Goal: Information Seeking & Learning: Learn about a topic

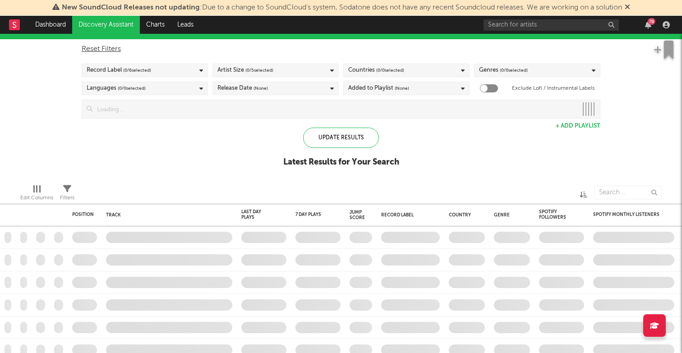
checkbox input "true"
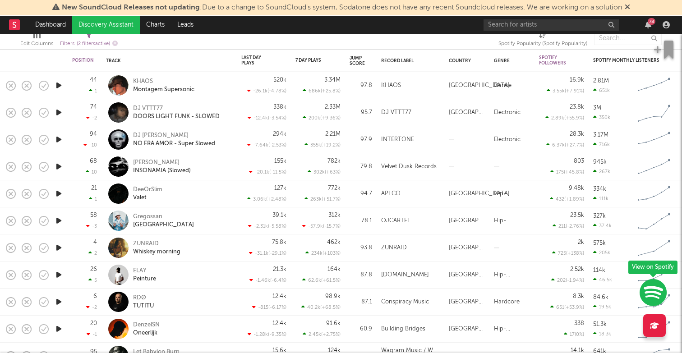
click at [60, 219] on icon "button" at bounding box center [58, 220] width 9 height 11
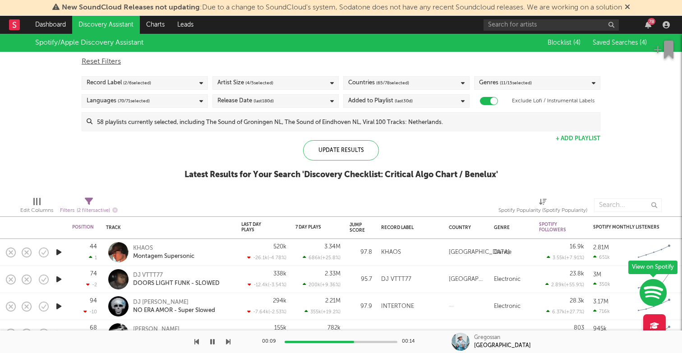
click at [394, 82] on span "( 65 / 78 selected)" at bounding box center [392, 83] width 33 height 11
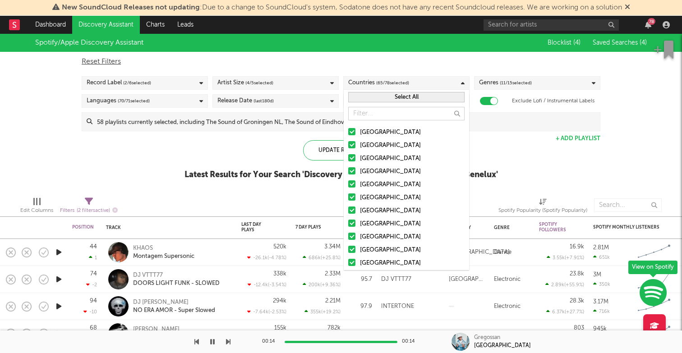
click at [405, 97] on button "Select All" at bounding box center [406, 97] width 116 height 10
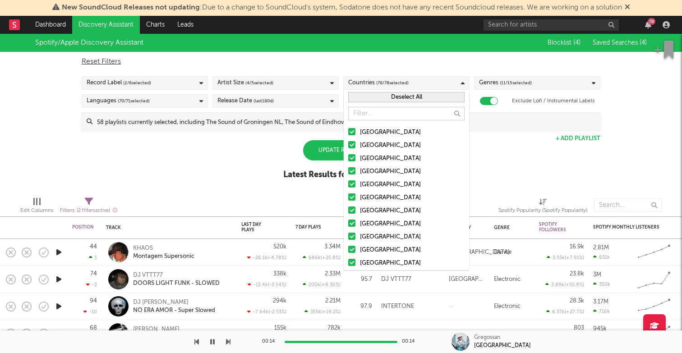
click at [405, 97] on button "Deselect All" at bounding box center [406, 97] width 116 height 10
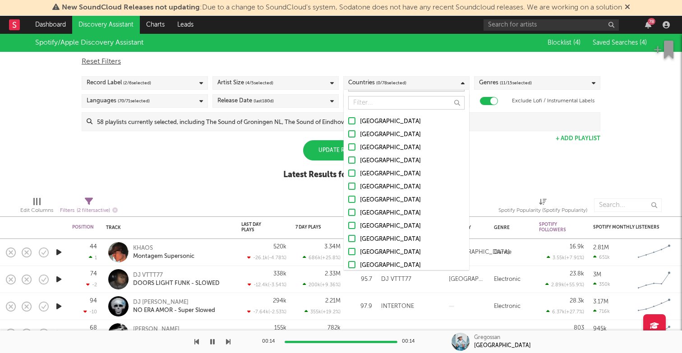
click at [352, 226] on div at bounding box center [351, 225] width 7 height 7
click at [348, 226] on input "[GEOGRAPHIC_DATA]" at bounding box center [348, 226] width 0 height 11
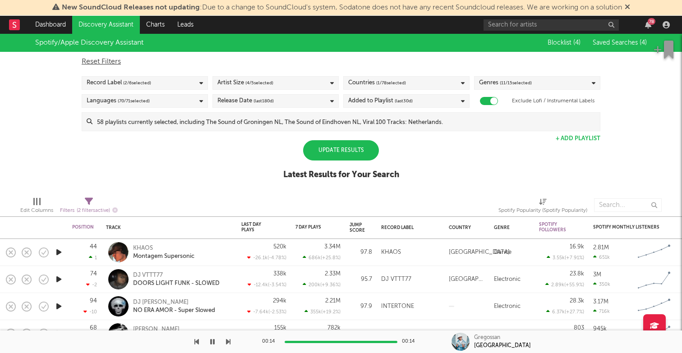
click at [497, 146] on div "Spotify/Apple Discovery Assistant Blocklist ( 4 ) Saved Searches ( 4 ) Reset Fi…" at bounding box center [341, 112] width 682 height 156
click at [352, 142] on div "Update Results" at bounding box center [341, 150] width 76 height 20
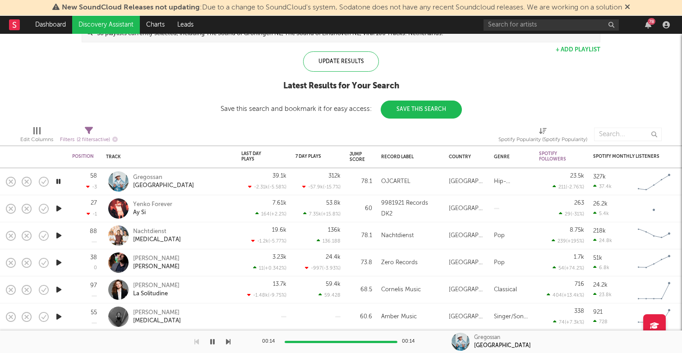
click at [58, 207] on icon "button" at bounding box center [58, 208] width 9 height 11
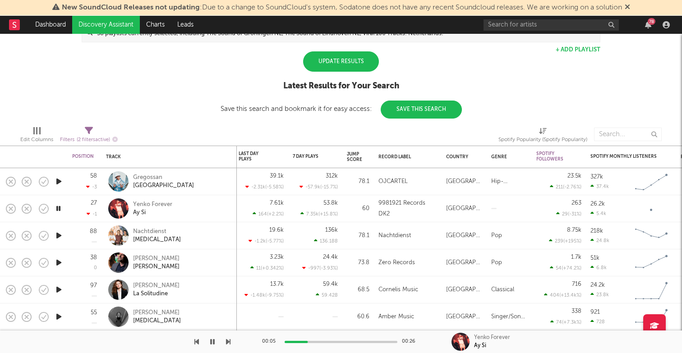
click at [332, 59] on div "Update Results" at bounding box center [341, 61] width 76 height 20
click at [60, 261] on icon "button" at bounding box center [58, 262] width 9 height 11
click at [59, 315] on icon "button" at bounding box center [58, 316] width 9 height 11
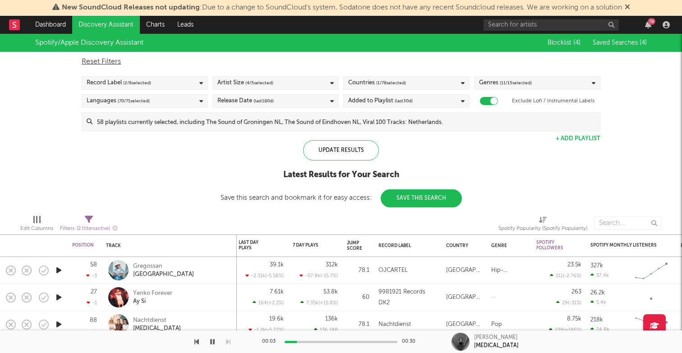
click at [332, 81] on icon at bounding box center [332, 83] width 4 height 6
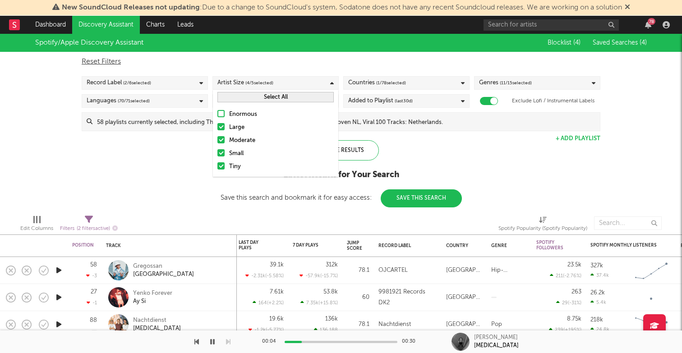
click at [332, 81] on icon at bounding box center [332, 83] width 4 height 6
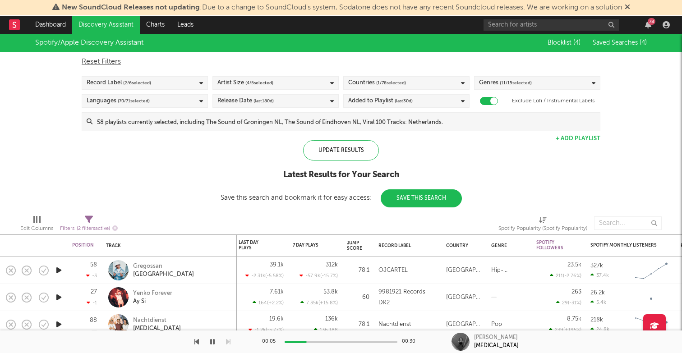
click at [200, 81] on icon at bounding box center [201, 83] width 4 height 6
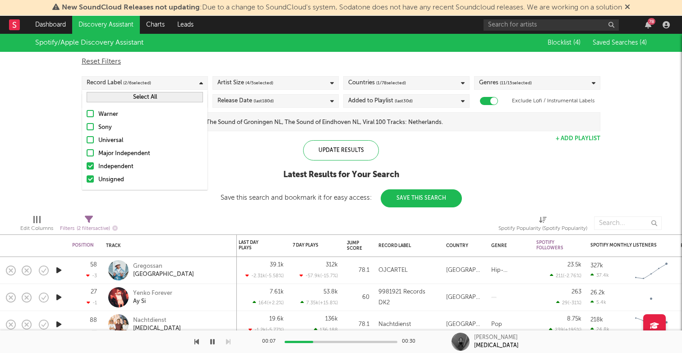
click at [200, 81] on icon at bounding box center [201, 83] width 4 height 6
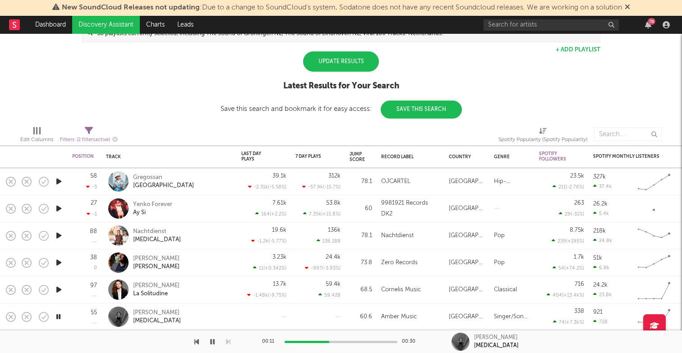
click at [350, 64] on div "Update Results" at bounding box center [341, 61] width 76 height 20
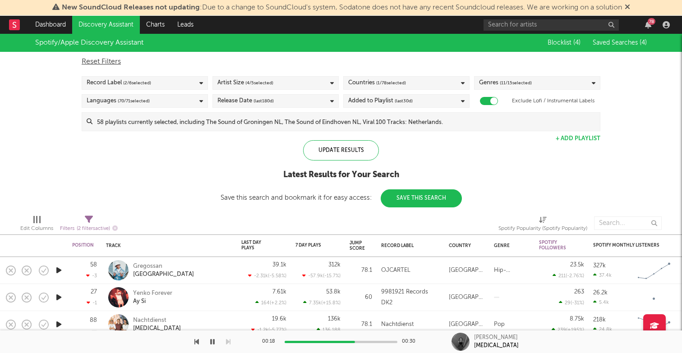
click at [360, 165] on div "Update Results Latest Results for Your Search Save this search and bookmark it …" at bounding box center [340, 173] width 241 height 67
click at [353, 152] on div "Update Results" at bounding box center [341, 150] width 76 height 20
click at [505, 87] on span "( 11 / 15 selected)" at bounding box center [516, 83] width 32 height 11
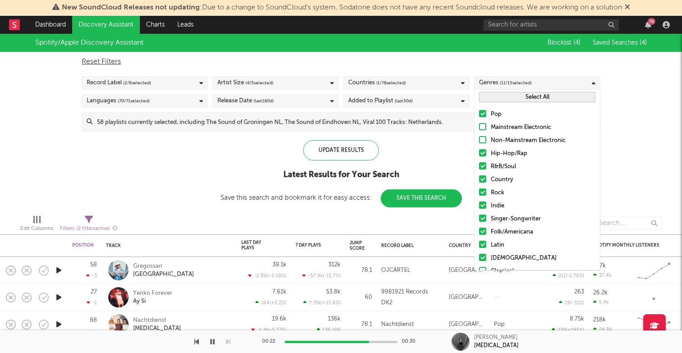
click at [483, 126] on div at bounding box center [482, 126] width 7 height 7
click at [479, 126] on input "Mainstream Electronic" at bounding box center [479, 127] width 0 height 11
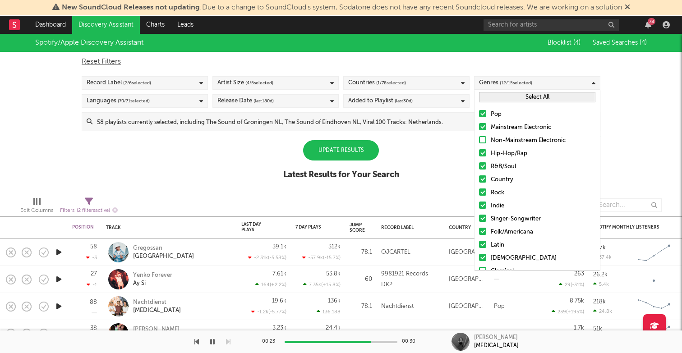
click at [486, 141] on div at bounding box center [482, 139] width 7 height 7
click at [479, 141] on input "Non-Mainstream Electronic" at bounding box center [479, 140] width 0 height 11
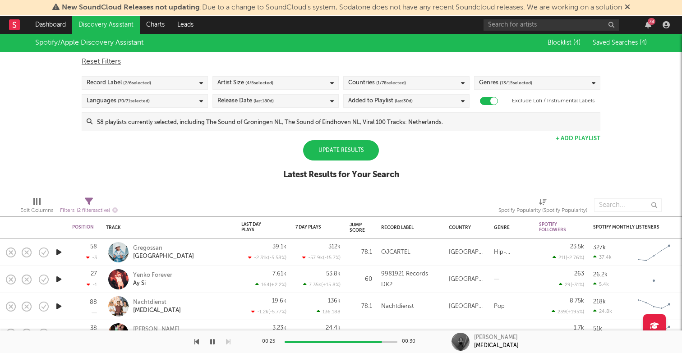
click at [500, 80] on span "( 13 / 15 selected)" at bounding box center [516, 83] width 32 height 11
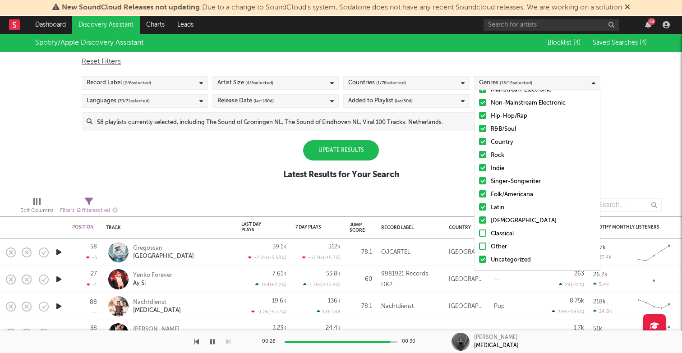
click at [485, 240] on div "Pop Mainstream Electronic Non-Mainstream Electronic Hip-Hop/Rap R&B/Soul Countr…" at bounding box center [536, 168] width 125 height 203
click at [483, 246] on div at bounding box center [482, 246] width 7 height 7
click at [479, 246] on input "Other" at bounding box center [479, 247] width 0 height 11
click at [483, 233] on div at bounding box center [482, 232] width 7 height 7
click at [479, 233] on input "Classical" at bounding box center [479, 234] width 0 height 11
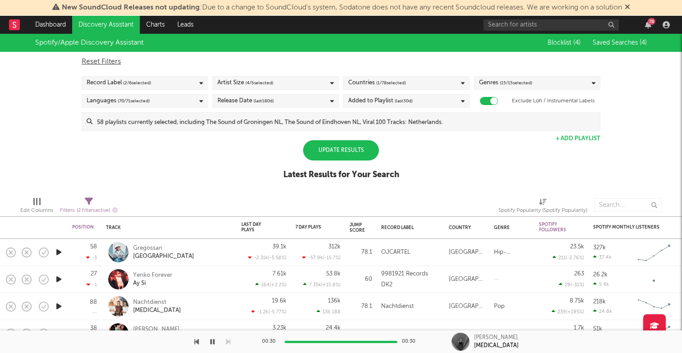
click at [342, 147] on div "Update Results" at bounding box center [341, 150] width 76 height 20
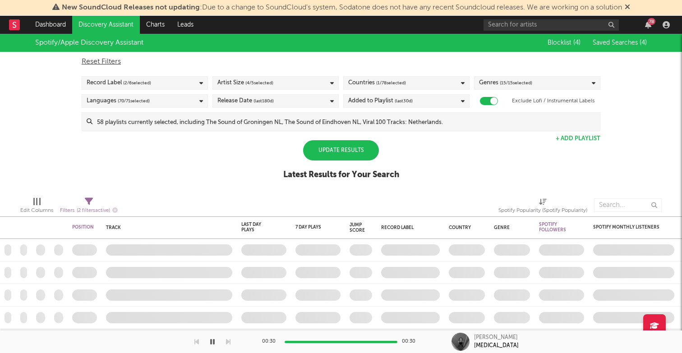
click at [342, 147] on div "Update Results" at bounding box center [341, 150] width 76 height 20
click at [412, 80] on div "Countries ( 1 / 78 selected)" at bounding box center [406, 83] width 126 height 14
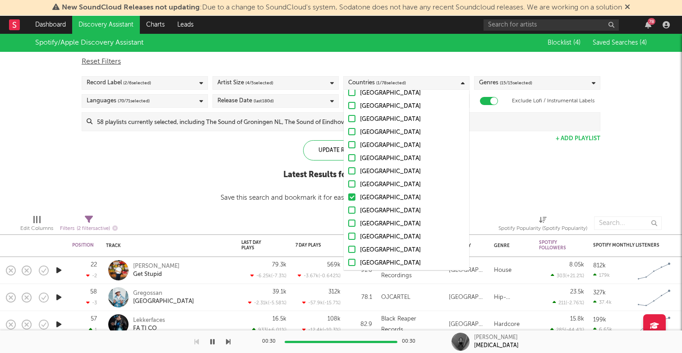
scroll to position [46, 0]
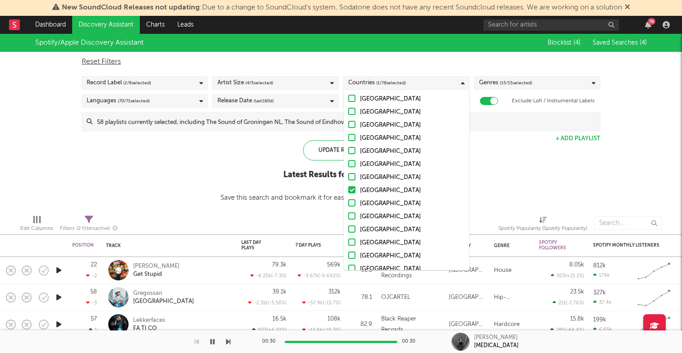
click at [354, 164] on div at bounding box center [351, 163] width 7 height 7
click at [348, 164] on input "[GEOGRAPHIC_DATA]" at bounding box center [348, 164] width 0 height 11
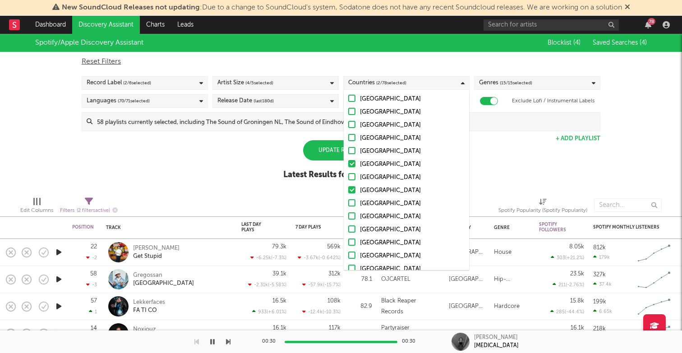
click at [252, 153] on div "Spotify/Apple Discovery Assistant Blocklist ( 4 ) Saved Searches ( 4 ) Reset Fi…" at bounding box center [341, 112] width 682 height 156
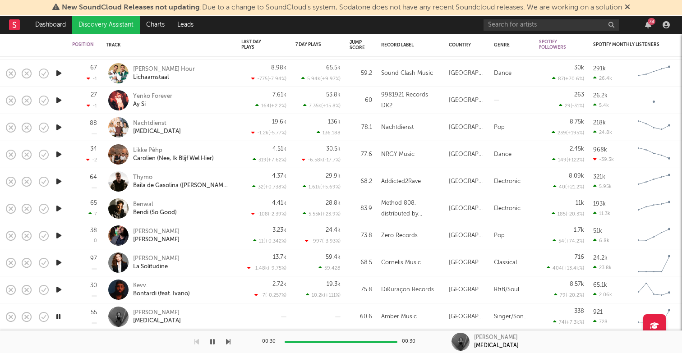
click at [57, 291] on icon "button" at bounding box center [58, 289] width 9 height 11
click at [57, 263] on icon "button" at bounding box center [58, 262] width 9 height 11
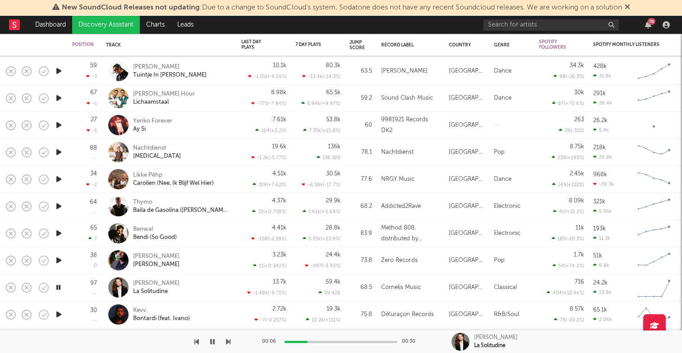
click at [60, 203] on icon "button" at bounding box center [58, 206] width 9 height 11
click at [61, 179] on icon "button" at bounding box center [58, 179] width 9 height 11
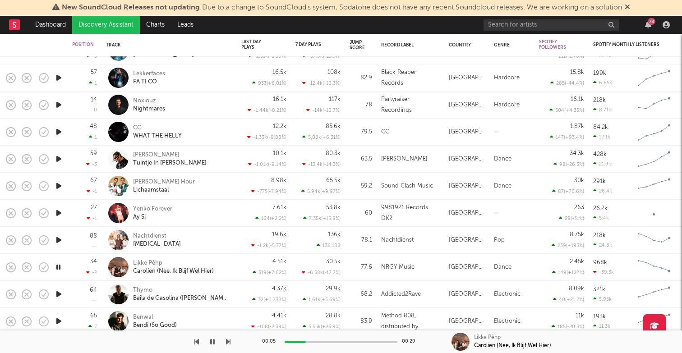
click at [61, 161] on icon "button" at bounding box center [58, 158] width 9 height 11
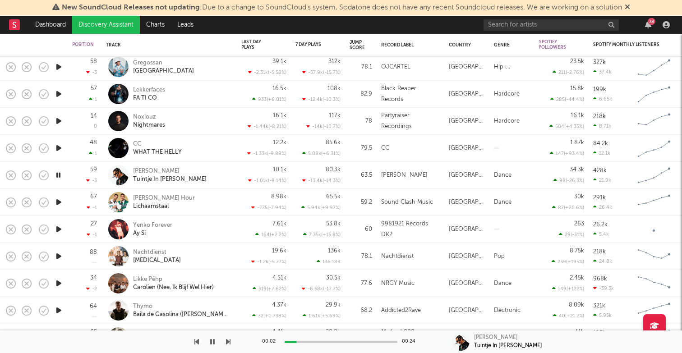
click at [55, 146] on icon "button" at bounding box center [58, 147] width 9 height 11
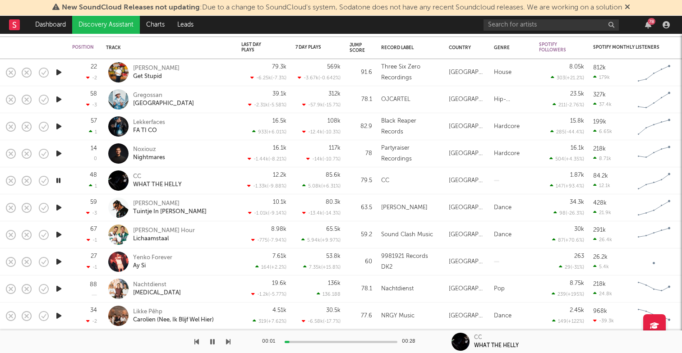
click at [58, 153] on icon "button" at bounding box center [58, 153] width 9 height 11
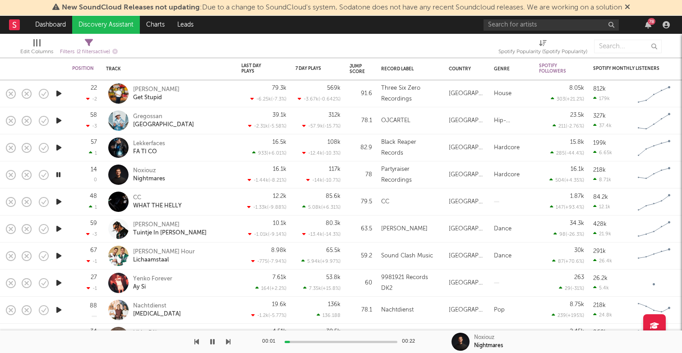
click at [60, 147] on icon "button" at bounding box center [58, 147] width 9 height 11
click at [57, 95] on icon "button" at bounding box center [58, 93] width 9 height 11
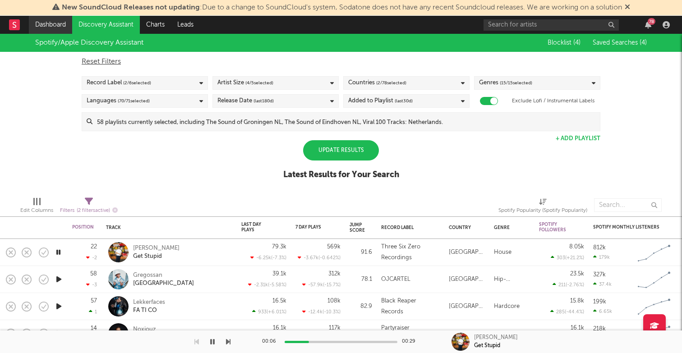
click at [57, 22] on link "Dashboard" at bounding box center [50, 25] width 43 height 18
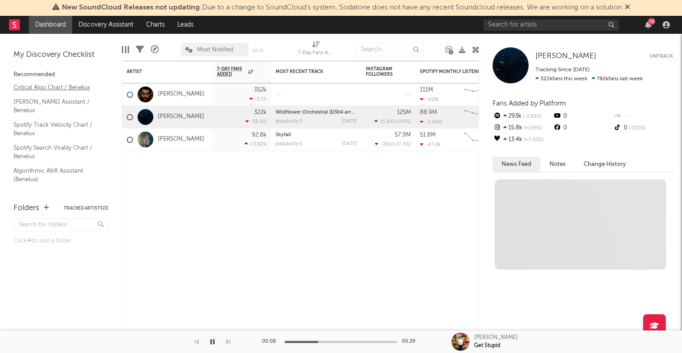
click at [74, 88] on link "Critical Algo Chart / Benelux" at bounding box center [57, 87] width 86 height 10
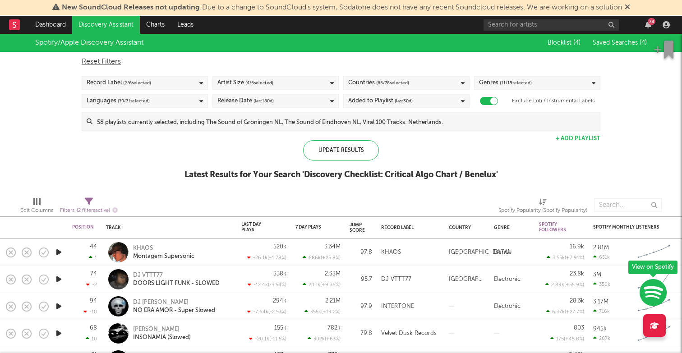
click at [417, 83] on div "Countries ( 65 / 78 selected)" at bounding box center [406, 83] width 126 height 14
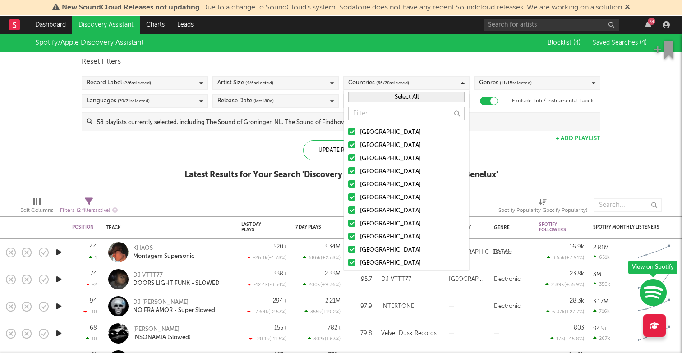
click at [390, 58] on div "Reset Filters" at bounding box center [341, 61] width 518 height 11
checkbox input "false"
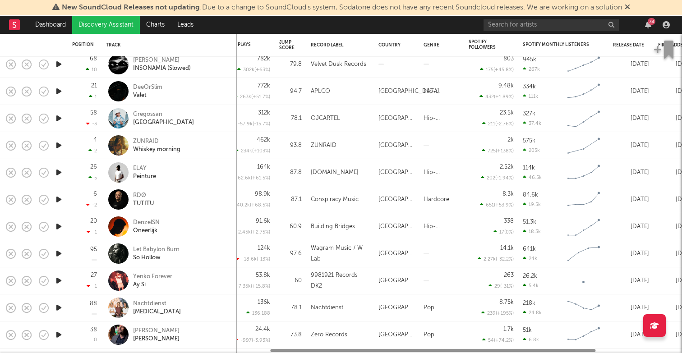
click at [60, 277] on icon "button" at bounding box center [58, 280] width 9 height 11
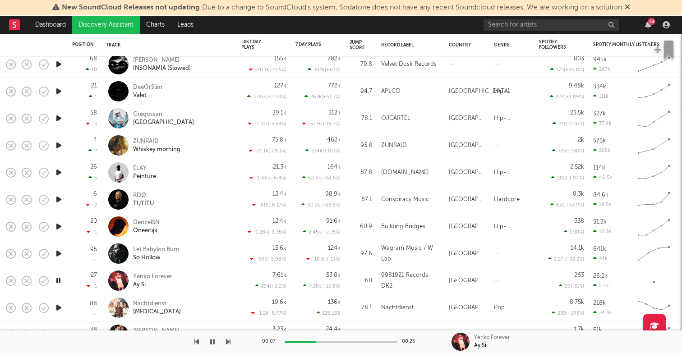
click at [208, 341] on button "button" at bounding box center [212, 341] width 9 height 23
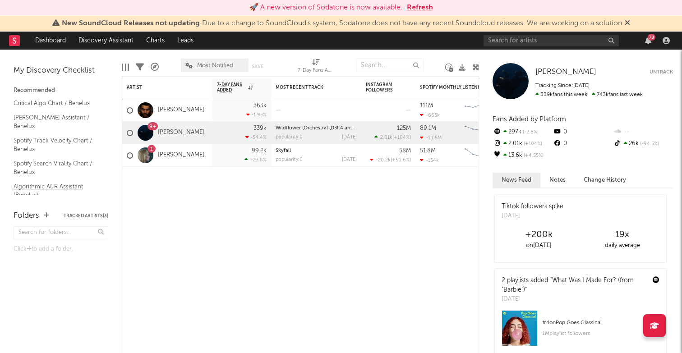
click at [55, 182] on link "Algorithmic A&R Assistant (Benelux)" at bounding box center [57, 191] width 86 height 18
click at [46, 120] on link "Nielsen Assistant / Benelux" at bounding box center [57, 122] width 86 height 18
click at [53, 182] on link "Algorithmic A&R Assistant (Benelux)" at bounding box center [57, 191] width 86 height 18
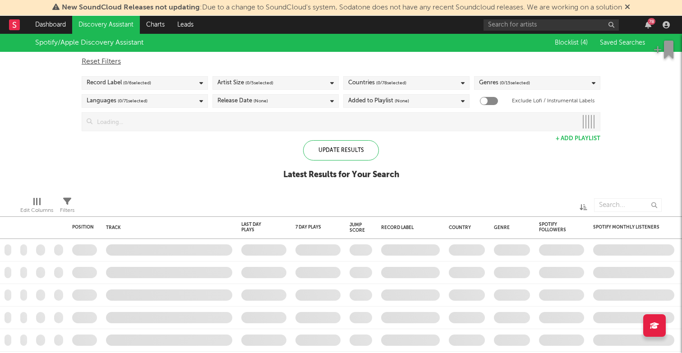
checkbox input "true"
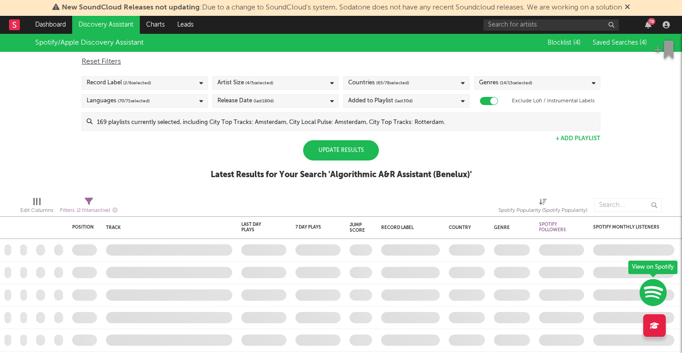
click at [344, 149] on div "Update Results" at bounding box center [341, 150] width 76 height 20
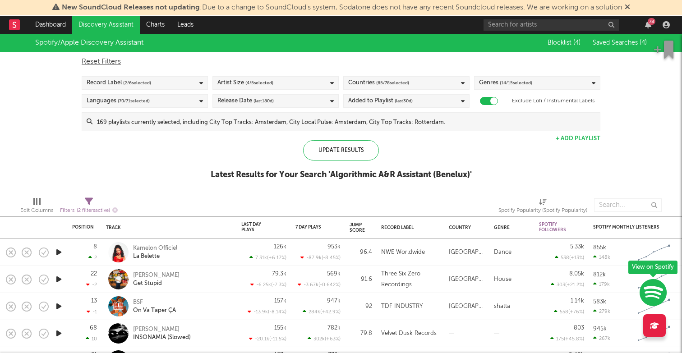
click at [434, 80] on div "Countries ( 65 / 78 selected)" at bounding box center [406, 83] width 126 height 14
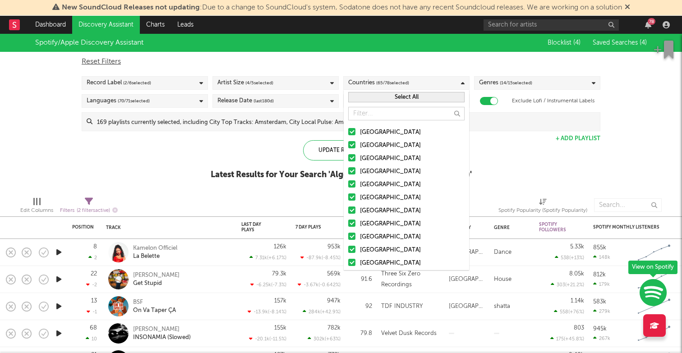
click at [412, 99] on button "Select All" at bounding box center [406, 97] width 116 height 10
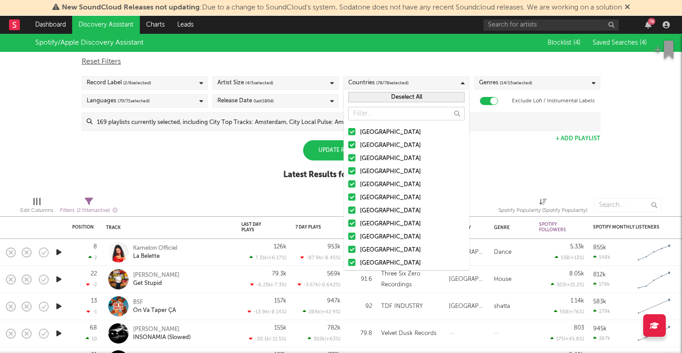
click at [412, 99] on button "Deselect All" at bounding box center [406, 97] width 116 height 10
click at [412, 99] on button "Select All" at bounding box center [406, 97] width 116 height 10
click at [412, 99] on button "Deselect All" at bounding box center [406, 97] width 116 height 10
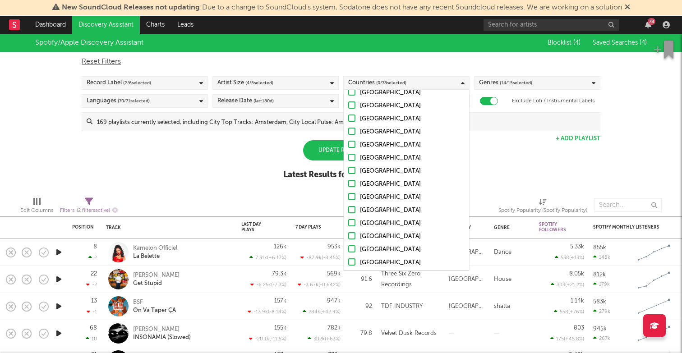
scroll to position [98, 0]
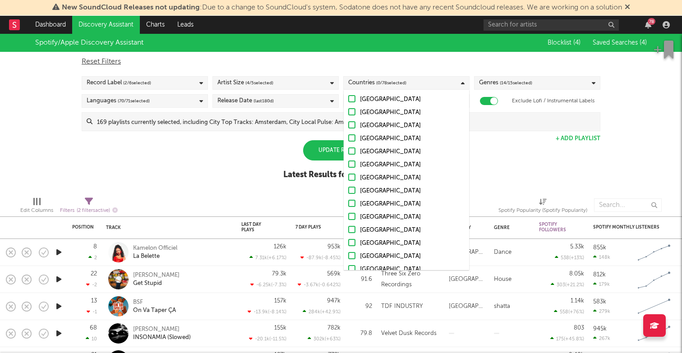
click at [351, 137] on div at bounding box center [351, 137] width 7 height 7
click at [348, 137] on input "[GEOGRAPHIC_DATA]" at bounding box center [348, 138] width 0 height 11
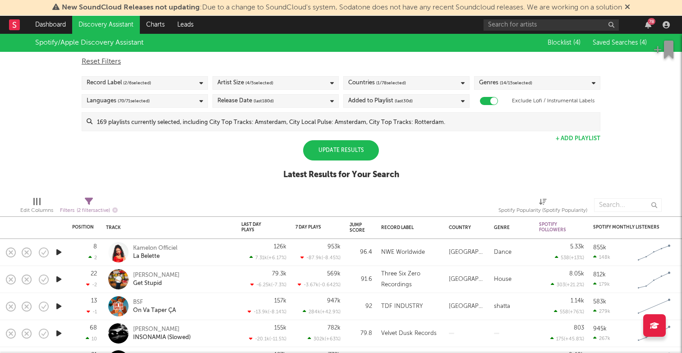
click at [325, 144] on div "Update Results" at bounding box center [341, 150] width 76 height 20
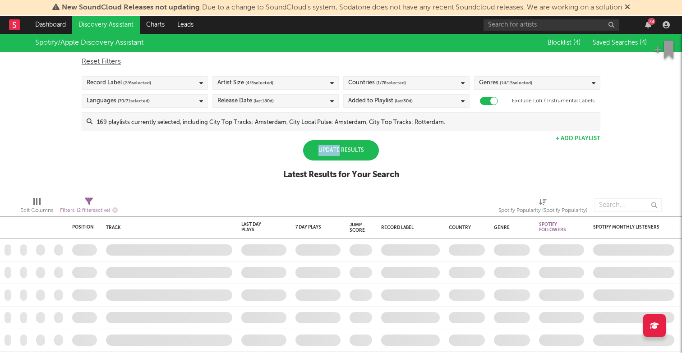
click at [325, 144] on div "Update Results" at bounding box center [341, 150] width 76 height 20
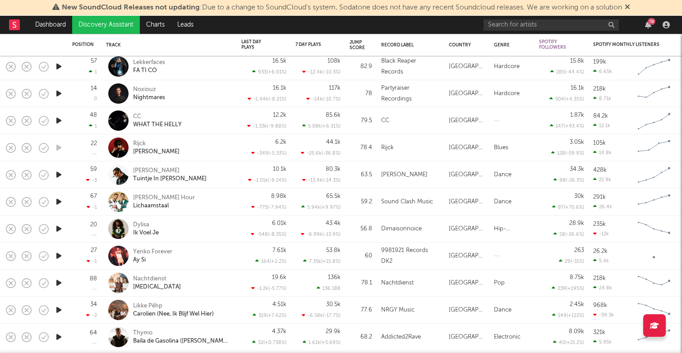
click at [58, 226] on icon "button" at bounding box center [58, 228] width 9 height 11
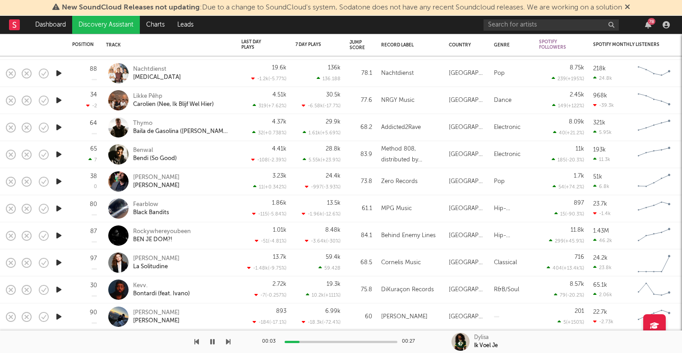
click at [55, 290] on icon "button" at bounding box center [58, 289] width 9 height 11
click at [211, 341] on icon "button" at bounding box center [212, 341] width 5 height 7
click at [57, 312] on icon "button" at bounding box center [58, 316] width 9 height 11
click at [211, 342] on icon "button" at bounding box center [212, 341] width 5 height 7
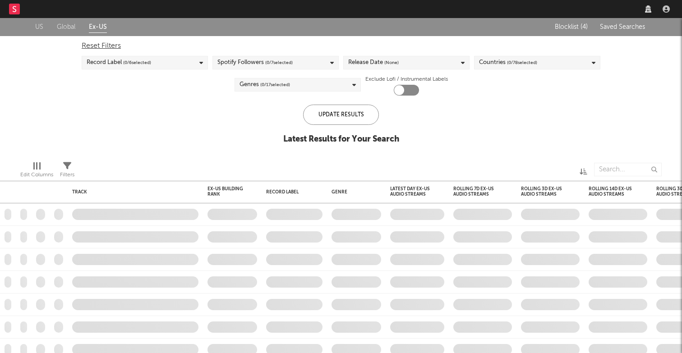
checkbox input "true"
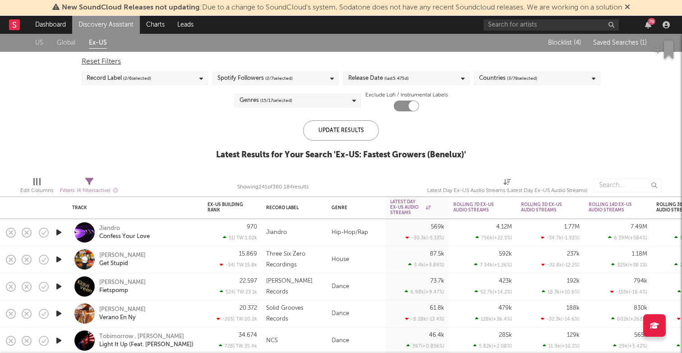
click at [437, 75] on div "Release Date (last 5.475 d)" at bounding box center [406, 79] width 126 height 14
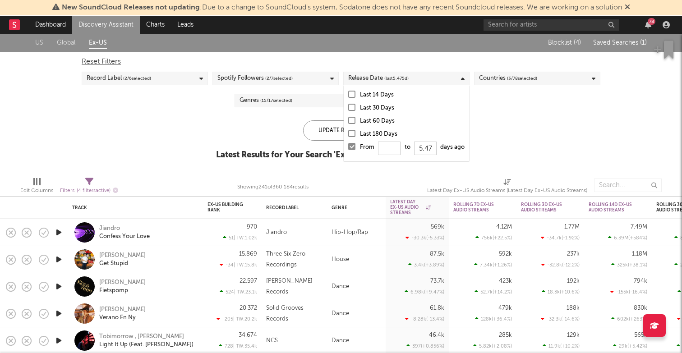
click at [334, 82] on div "Spotify Followers ( 2 / 7 selected)" at bounding box center [275, 79] width 126 height 14
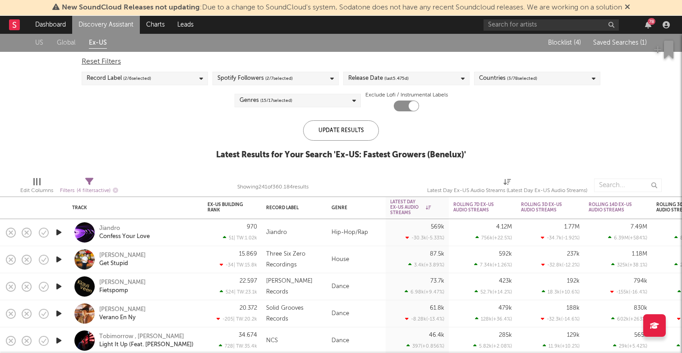
click at [149, 120] on div "US Global Ex-US Blocklist ( 4 ) Saved Searches ( 1 ) Reset Filters Record Label…" at bounding box center [341, 102] width 682 height 136
click at [552, 81] on div "Countries ( 3 / 78 selected)" at bounding box center [537, 79] width 126 height 14
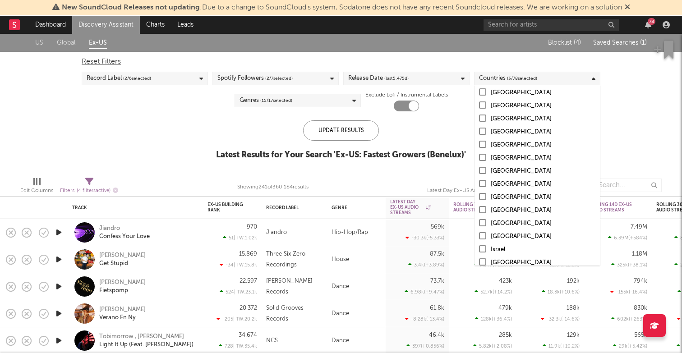
scroll to position [395, 0]
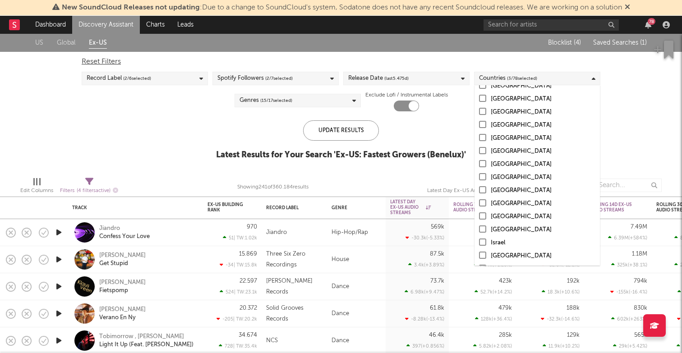
click at [154, 124] on div "US Global Ex-US Blocklist ( 4 ) Saved Searches ( 1 ) Reset Filters Record Label…" at bounding box center [341, 102] width 682 height 136
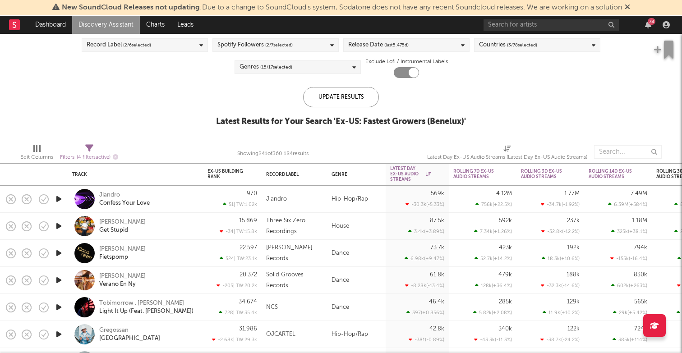
click at [59, 254] on icon "button" at bounding box center [58, 252] width 9 height 11
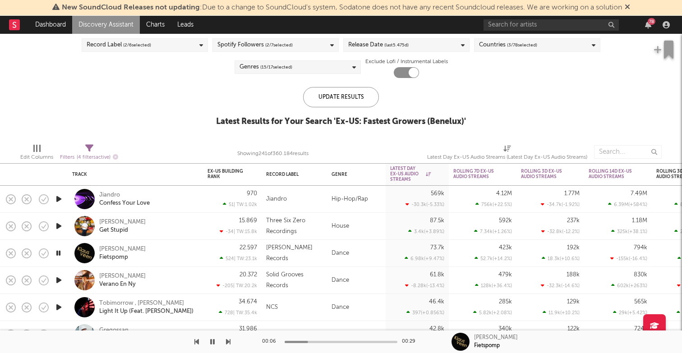
click at [331, 339] on div "00:06 00:29" at bounding box center [341, 341] width 158 height 23
click at [336, 342] on div at bounding box center [340, 342] width 113 height 2
click at [57, 253] on icon "button" at bounding box center [58, 252] width 9 height 11
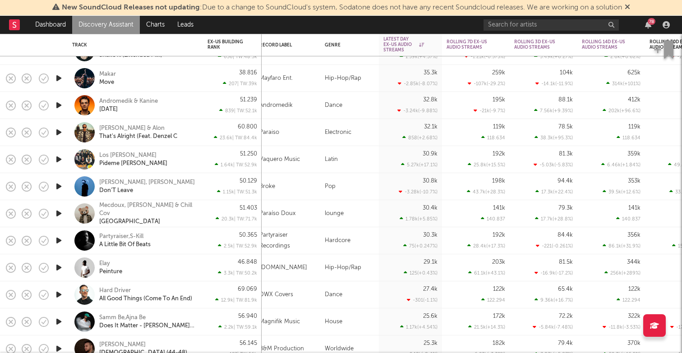
click at [59, 267] on icon "button" at bounding box center [58, 267] width 9 height 11
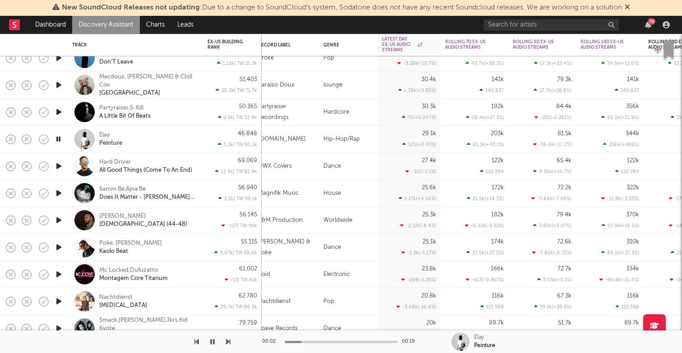
click at [60, 247] on icon "button" at bounding box center [58, 247] width 9 height 11
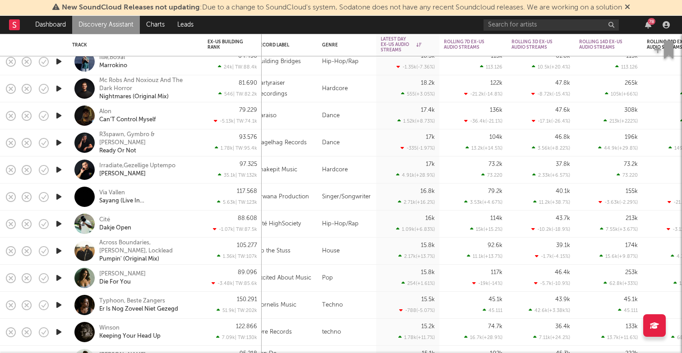
click at [56, 225] on icon "button" at bounding box center [58, 223] width 9 height 11
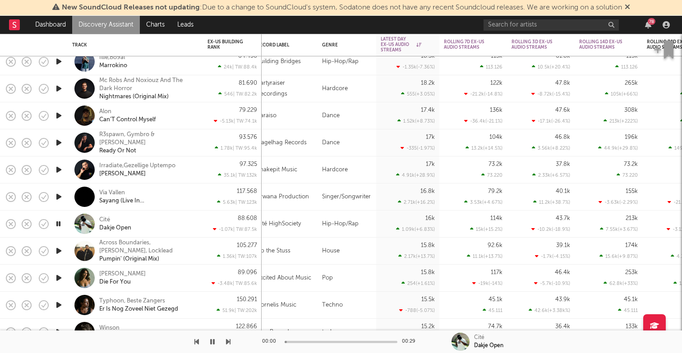
click at [56, 225] on icon "button" at bounding box center [58, 223] width 9 height 11
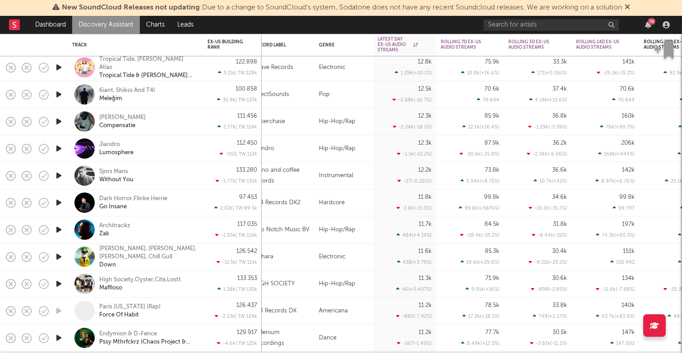
click at [56, 177] on icon "button" at bounding box center [58, 175] width 9 height 11
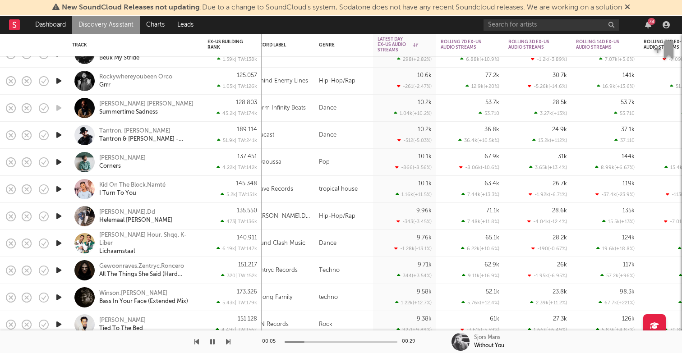
click at [62, 162] on icon "button" at bounding box center [58, 161] width 9 height 11
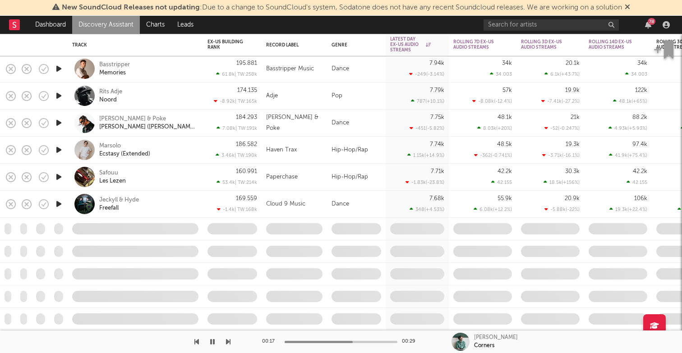
click at [55, 179] on icon "button" at bounding box center [58, 176] width 9 height 11
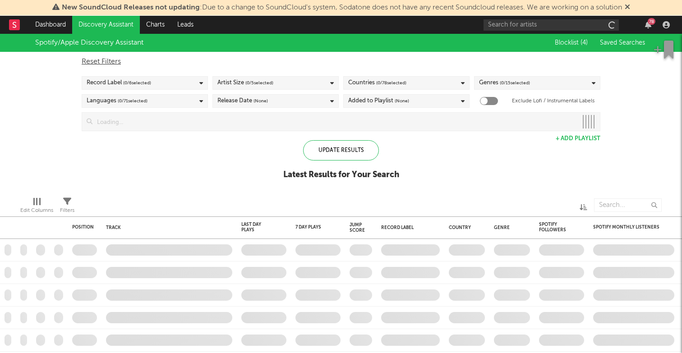
checkbox input "true"
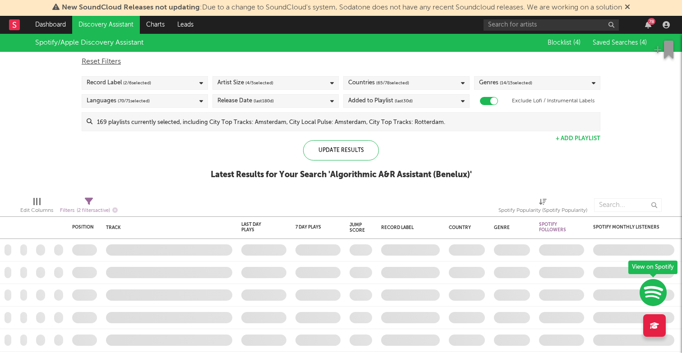
click at [435, 84] on div "Countries ( 65 / 78 selected)" at bounding box center [406, 83] width 126 height 14
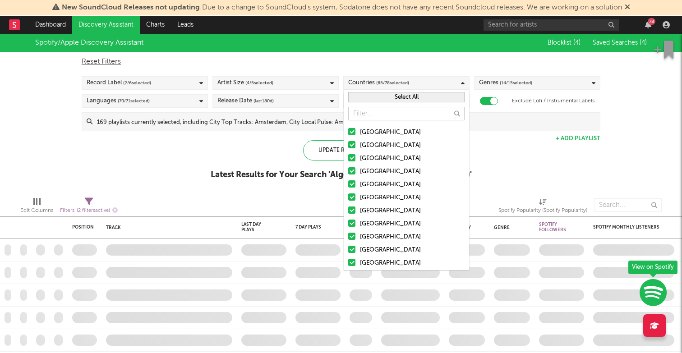
click at [412, 97] on button "Select All" at bounding box center [406, 97] width 116 height 10
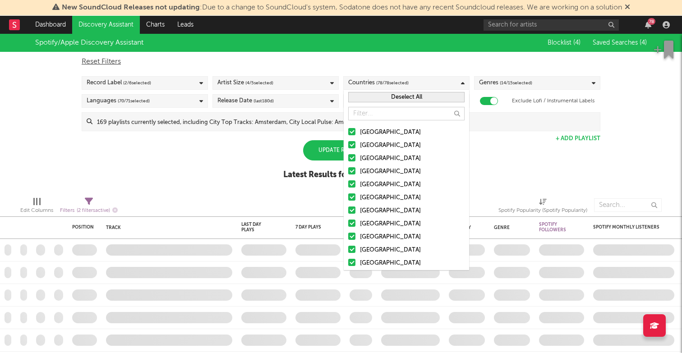
click at [412, 97] on button "Deselect All" at bounding box center [406, 97] width 116 height 10
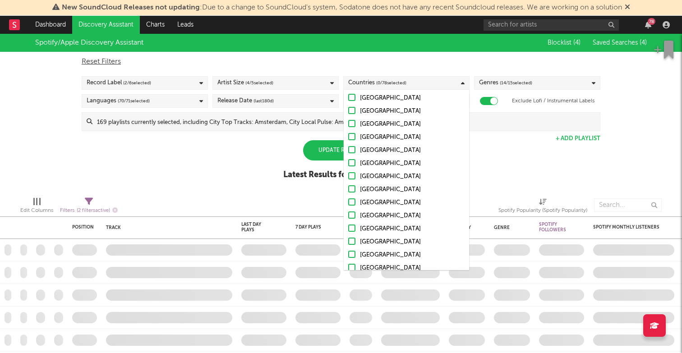
click at [351, 202] on div at bounding box center [351, 201] width 7 height 7
click at [348, 202] on input "[GEOGRAPHIC_DATA]" at bounding box center [348, 202] width 0 height 11
click at [262, 153] on div "Spotify/Apple Discovery Assistant Blocklist ( 4 ) Saved Searches ( 4 ) Reset Fi…" at bounding box center [341, 112] width 682 height 156
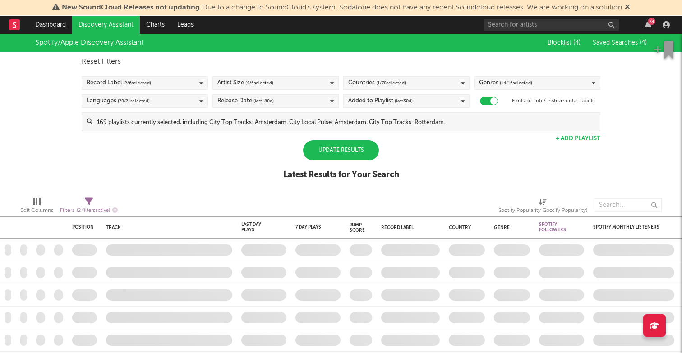
click at [326, 149] on div "Update Results" at bounding box center [341, 150] width 76 height 20
